Goal: Transaction & Acquisition: Purchase product/service

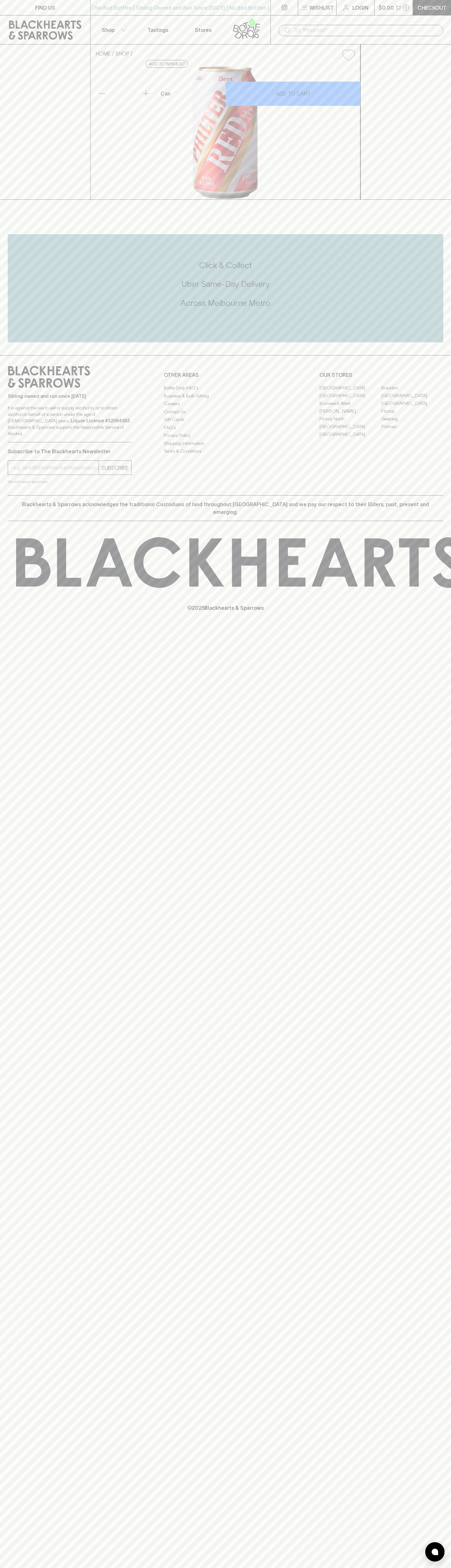
click at [381, 10] on p "$0.00" at bounding box center [386, 7] width 15 height 8
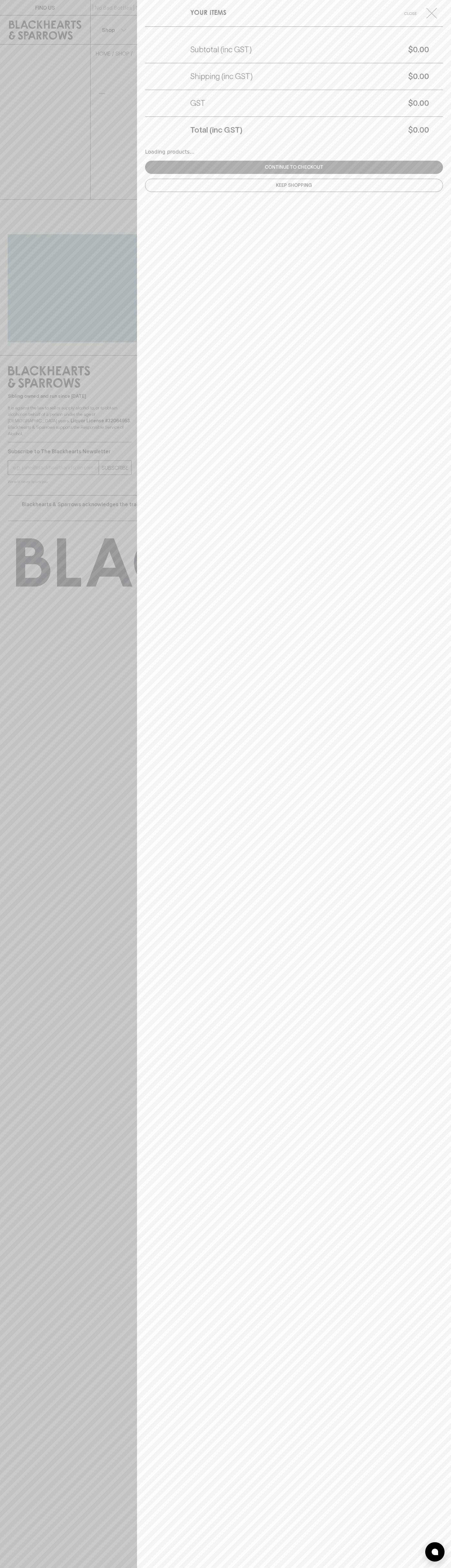
click at [440, 828] on div "YOUR ITEMS Close Subtotal (inc GST) $0.00 Shipping (inc GST) $0.00 GST $0.00 To…" at bounding box center [294, 784] width 314 height 1568
click at [403, 1567] on html "FIND US | No Bad Bottles | Sibling Owned and Run Since [DATE] | No Bad Bottles …" at bounding box center [225, 784] width 451 height 1568
click at [27, 473] on div at bounding box center [225, 784] width 451 height 1568
